Goal: Information Seeking & Learning: Learn about a topic

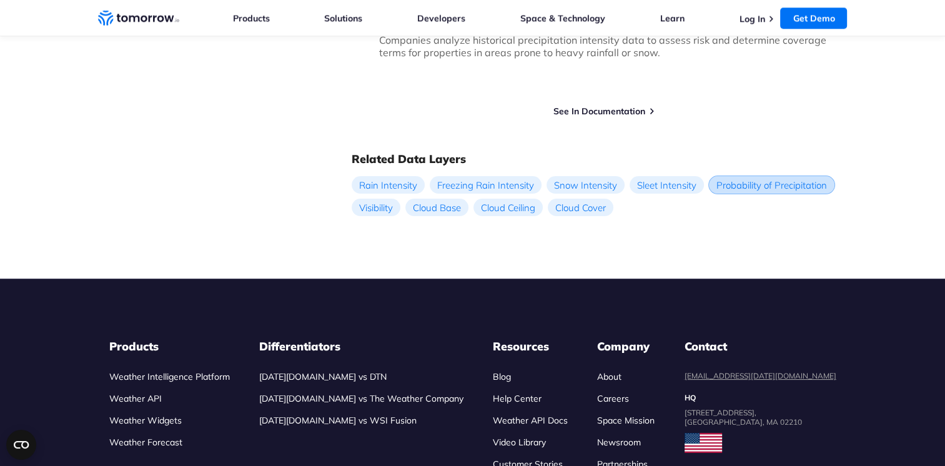
scroll to position [1061, 0]
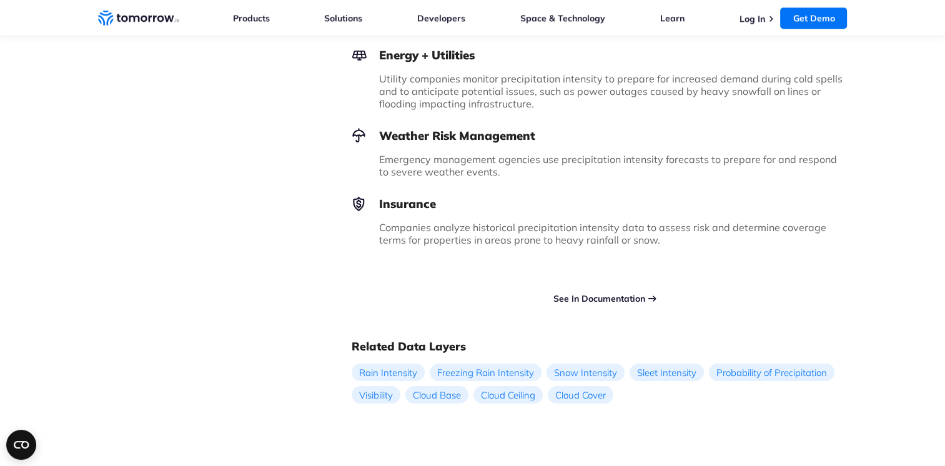
click at [607, 293] on link "See In Documentation" at bounding box center [599, 298] width 92 height 11
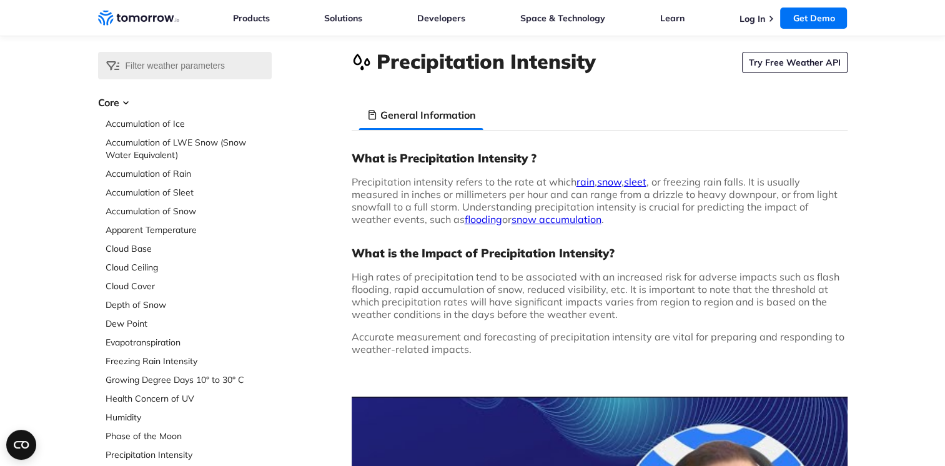
scroll to position [0, 0]
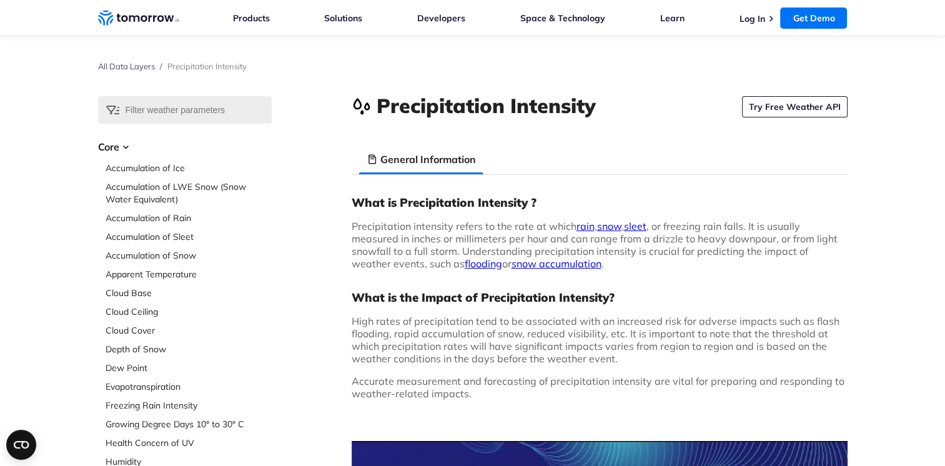
click at [579, 229] on link "rain" at bounding box center [585, 226] width 18 height 12
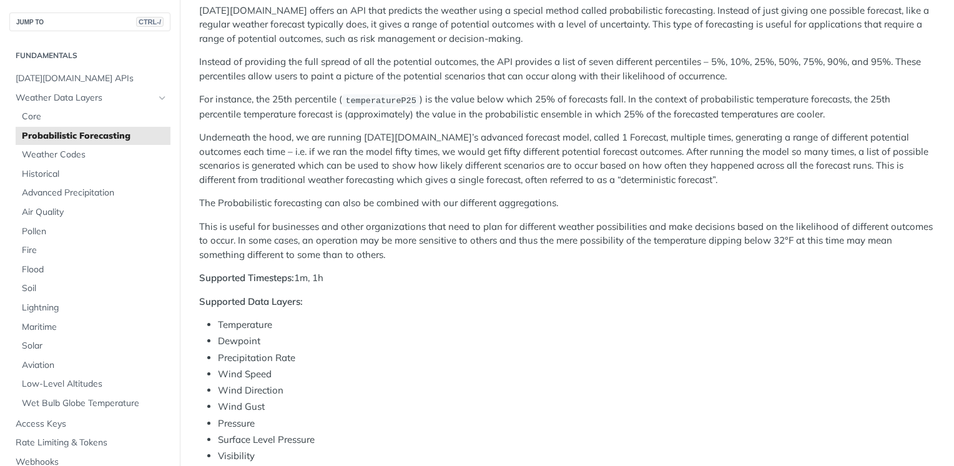
scroll to position [187, 0]
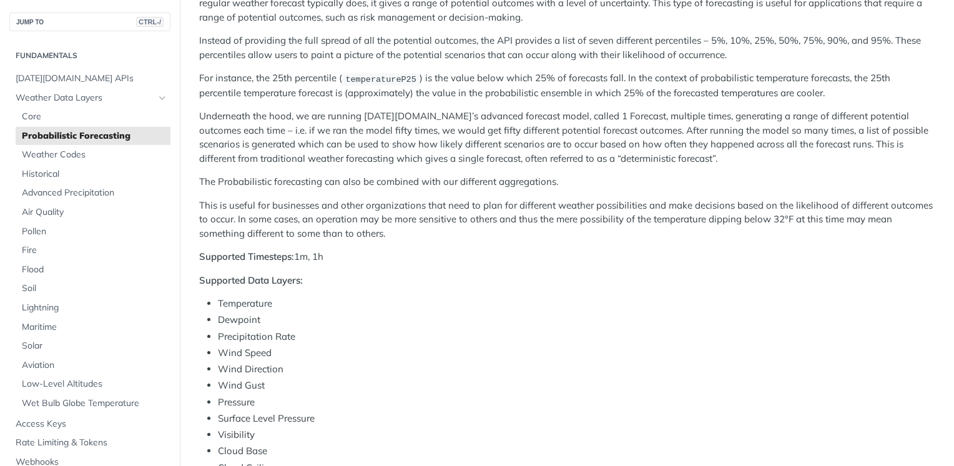
click at [461, 179] on p "The Probabilistic forecasting can also be combined with our different aggregati…" at bounding box center [567, 182] width 736 height 14
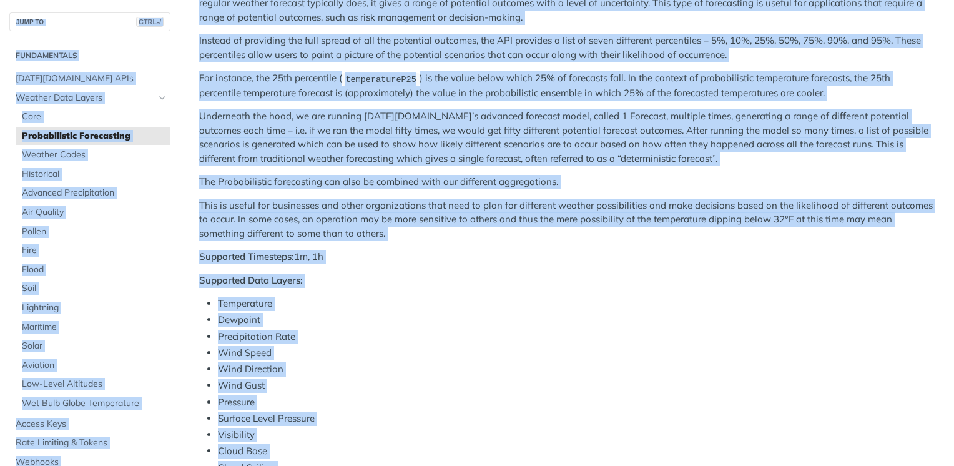
copy body "Jump to Content Reference Recipes FAQs Help Center Blog API Status Recipes Refe…"
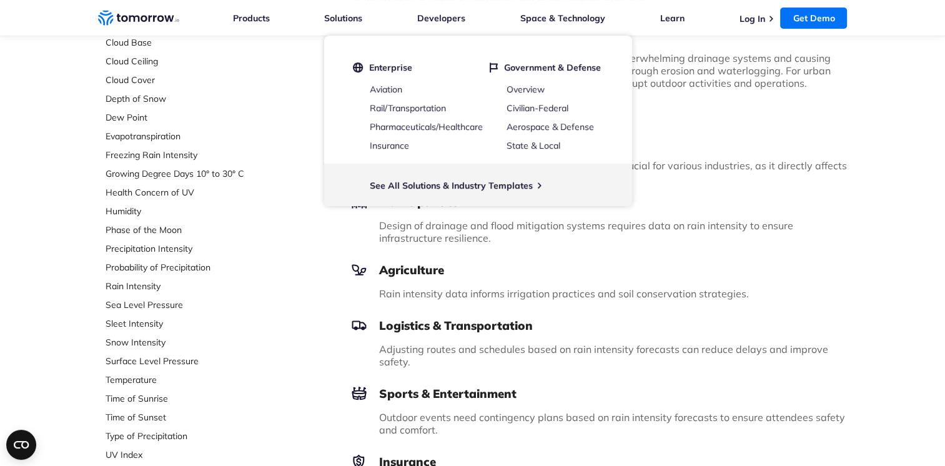
scroll to position [250, 0]
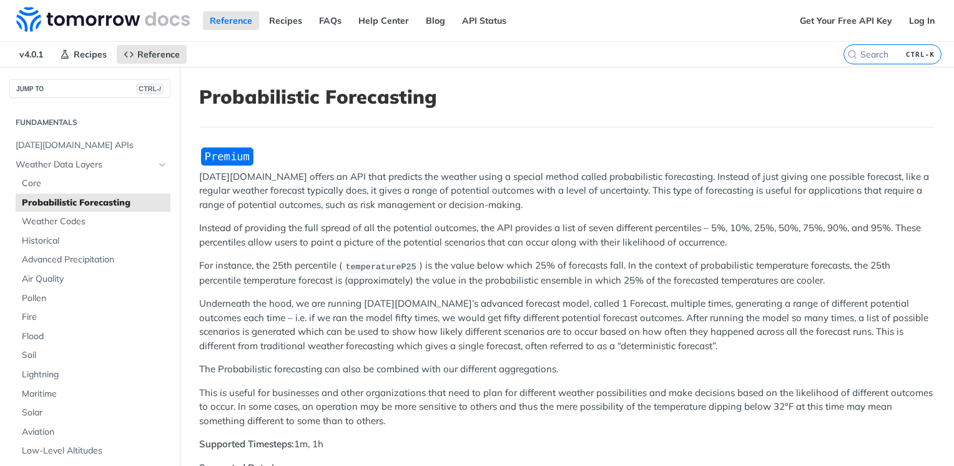
scroll to position [62, 0]
